Goal: Task Accomplishment & Management: Complete application form

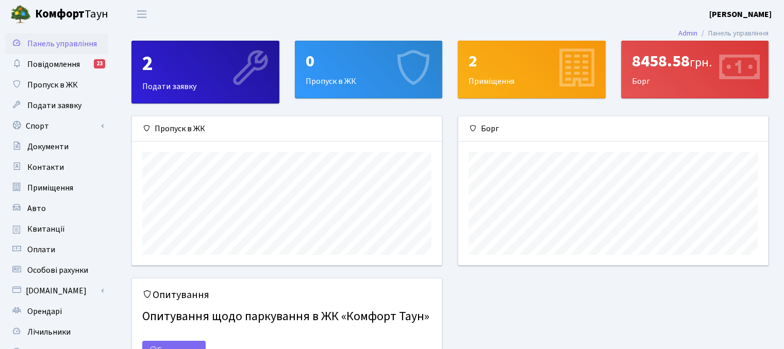
scroll to position [148, 309]
click at [50, 308] on span "Орендарі" at bounding box center [44, 311] width 35 height 11
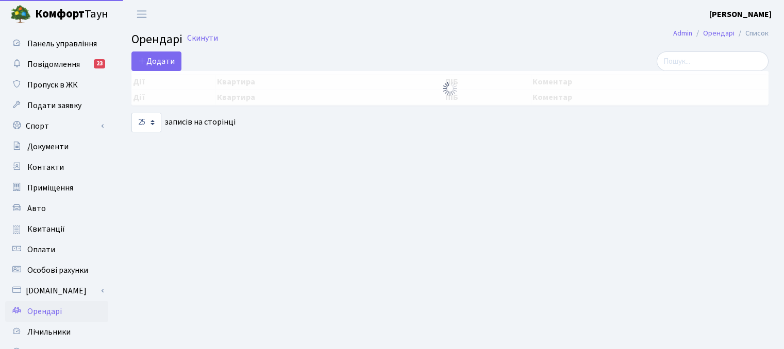
select select "25"
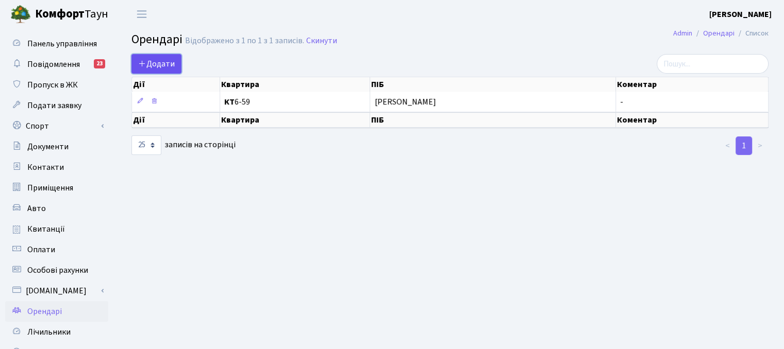
click at [155, 65] on span "Додати" at bounding box center [156, 63] width 37 height 11
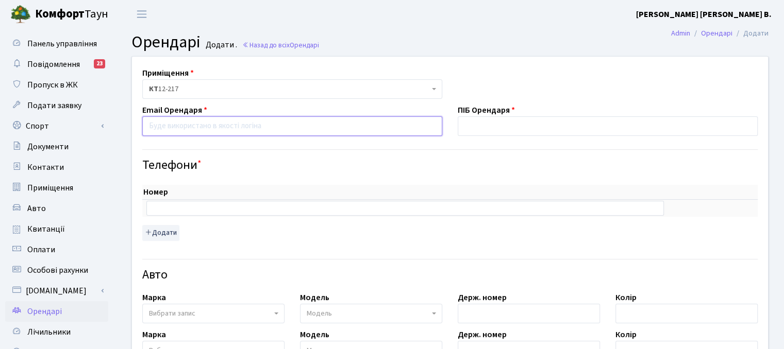
click at [249, 125] on input "email" at bounding box center [292, 126] width 300 height 20
paste input "goldmeoww@gmail.com"
type input "goldmeoww@gmail.com"
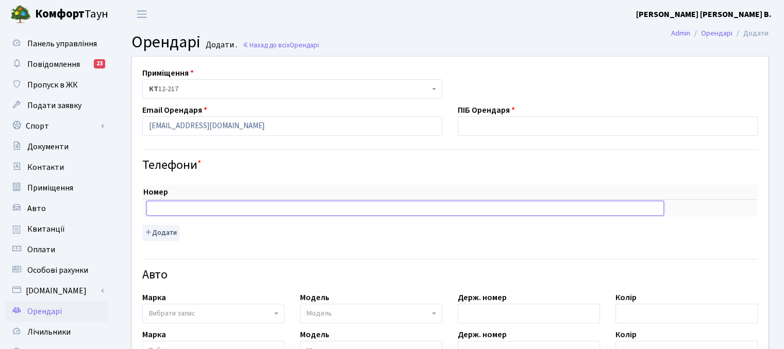
click at [219, 208] on input "text" at bounding box center [404, 208] width 517 height 14
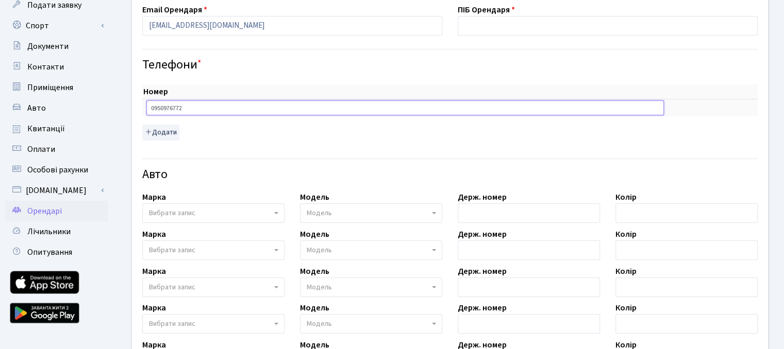
scroll to position [103, 0]
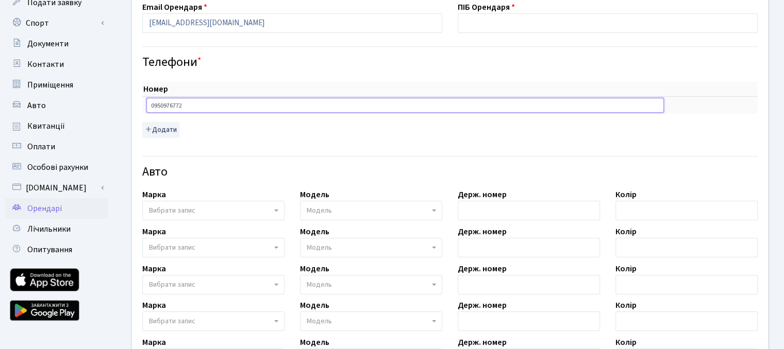
type input "0950976772"
click at [188, 207] on span "Вибрати запис" at bounding box center [172, 211] width 46 height 10
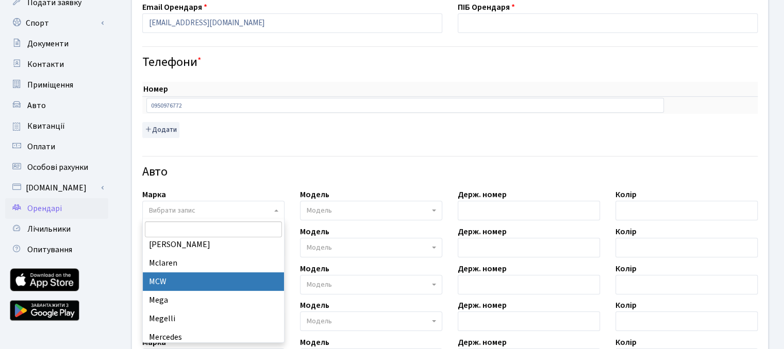
scroll to position [5410, 0]
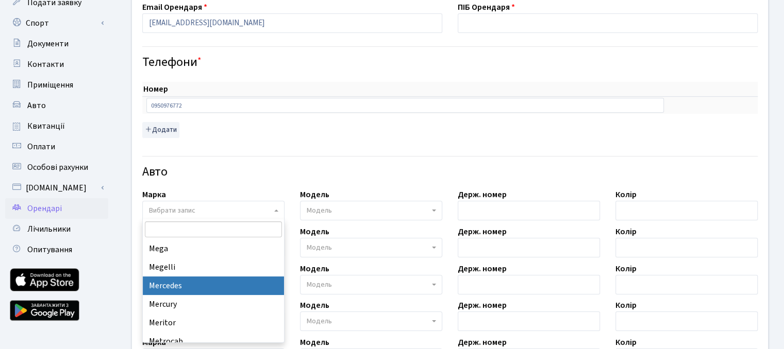
select select "89"
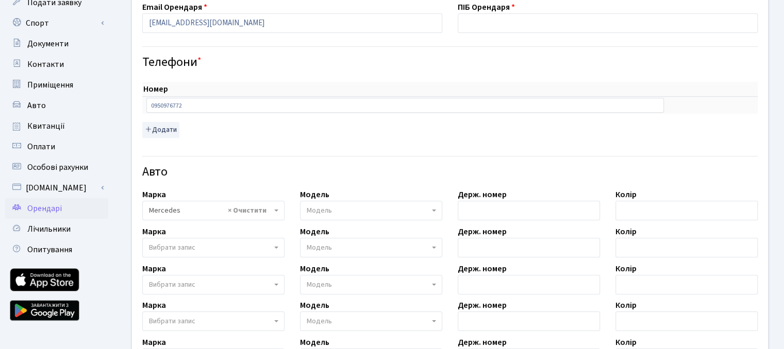
click at [349, 206] on span "Модель" at bounding box center [368, 211] width 123 height 10
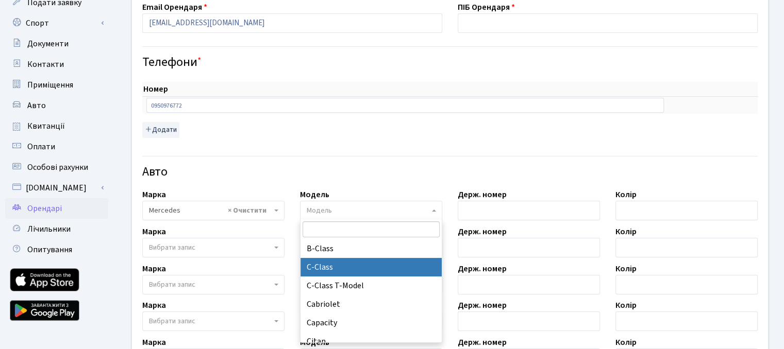
select select "1474"
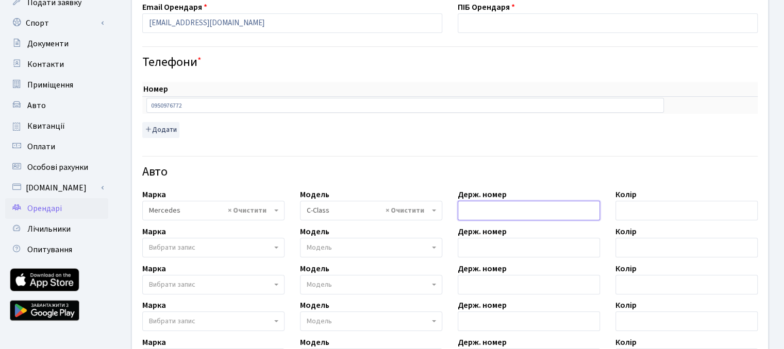
click at [482, 208] on input "text" at bounding box center [528, 211] width 142 height 20
type input "КА2733КА"
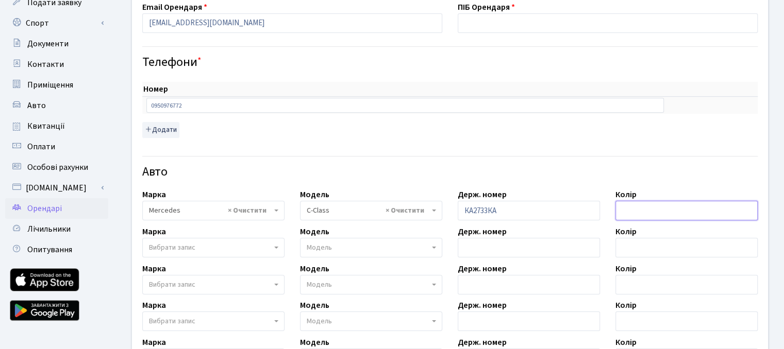
click at [648, 211] on input "text" at bounding box center [686, 211] width 142 height 20
type input "Білий"
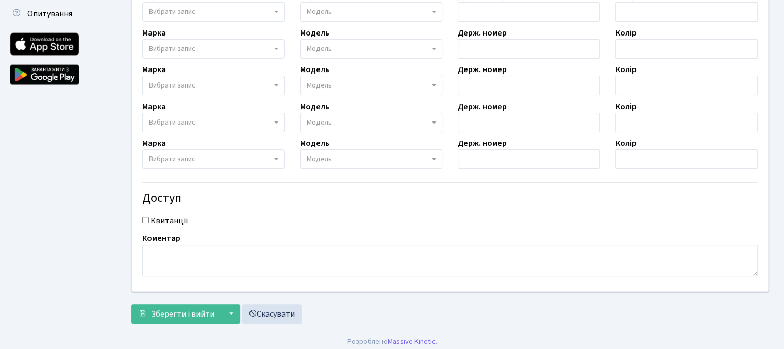
scroll to position [344, 0]
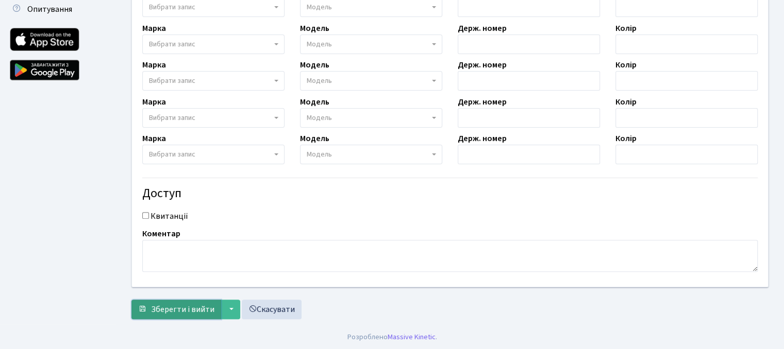
click at [204, 304] on span "Зберегти і вийти" at bounding box center [182, 309] width 63 height 11
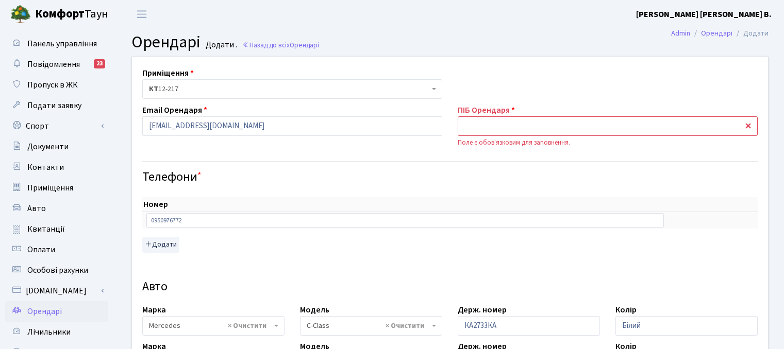
select select "1474"
click at [493, 124] on input "text" at bounding box center [607, 126] width 300 height 20
type input "Тюренков Роман Миколайович"
click at [549, 181] on h4 "Телефони *" at bounding box center [449, 177] width 615 height 15
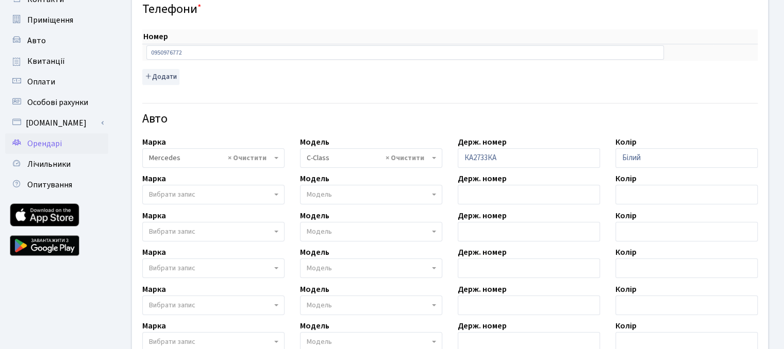
scroll to position [355, 0]
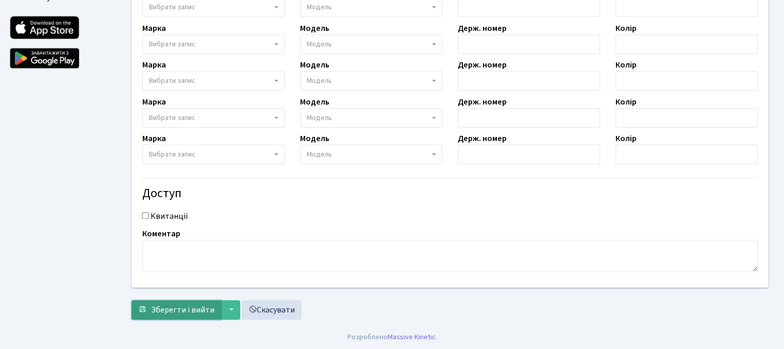
click at [184, 312] on span "Зберегти і вийти" at bounding box center [182, 309] width 63 height 11
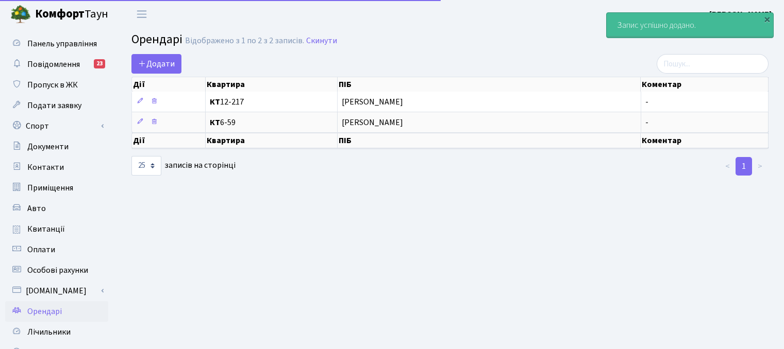
select select "25"
